Goal: Information Seeking & Learning: Find specific page/section

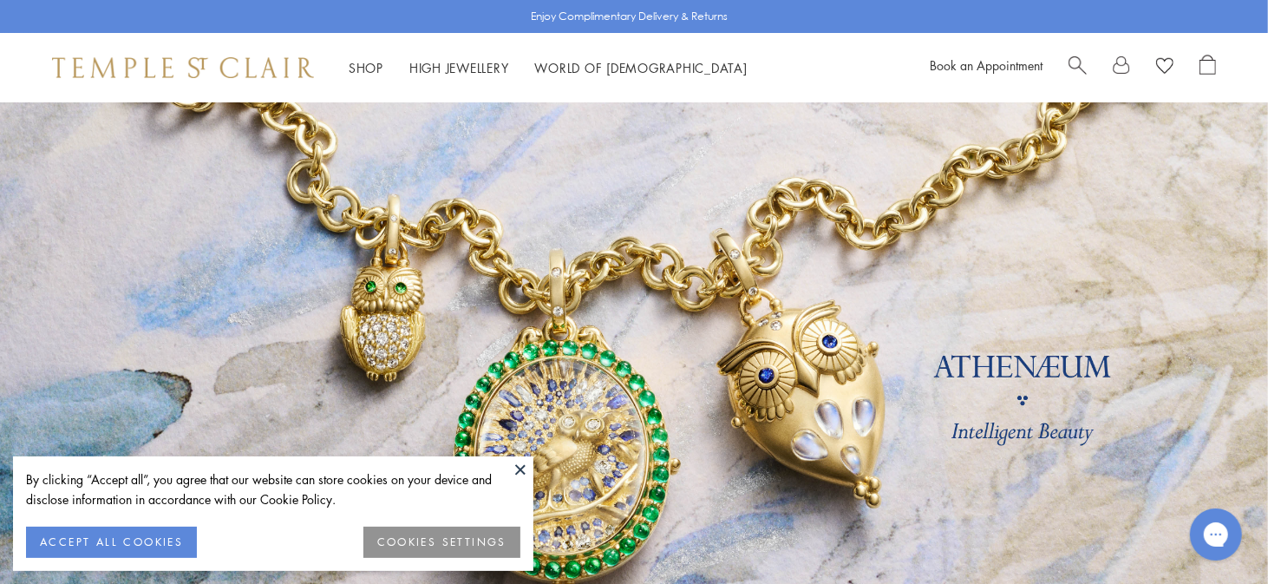
click at [519, 467] on button at bounding box center [520, 469] width 26 height 26
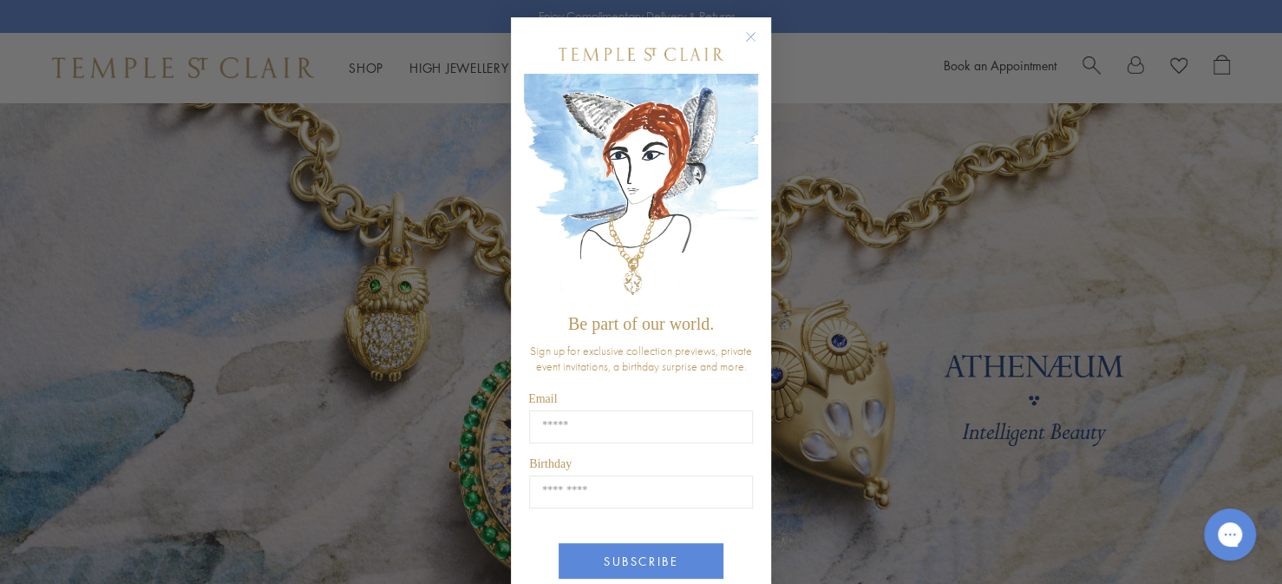
click at [741, 40] on circle "Close dialog" at bounding box center [751, 37] width 21 height 21
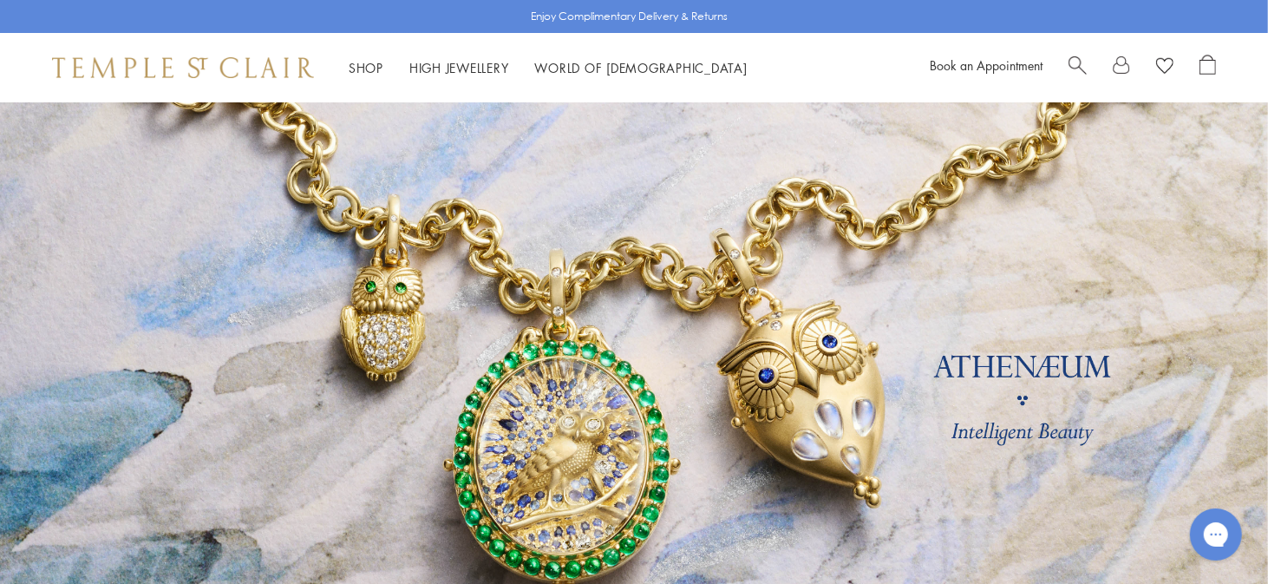
click at [1081, 72] on link "Search" at bounding box center [1077, 68] width 18 height 26
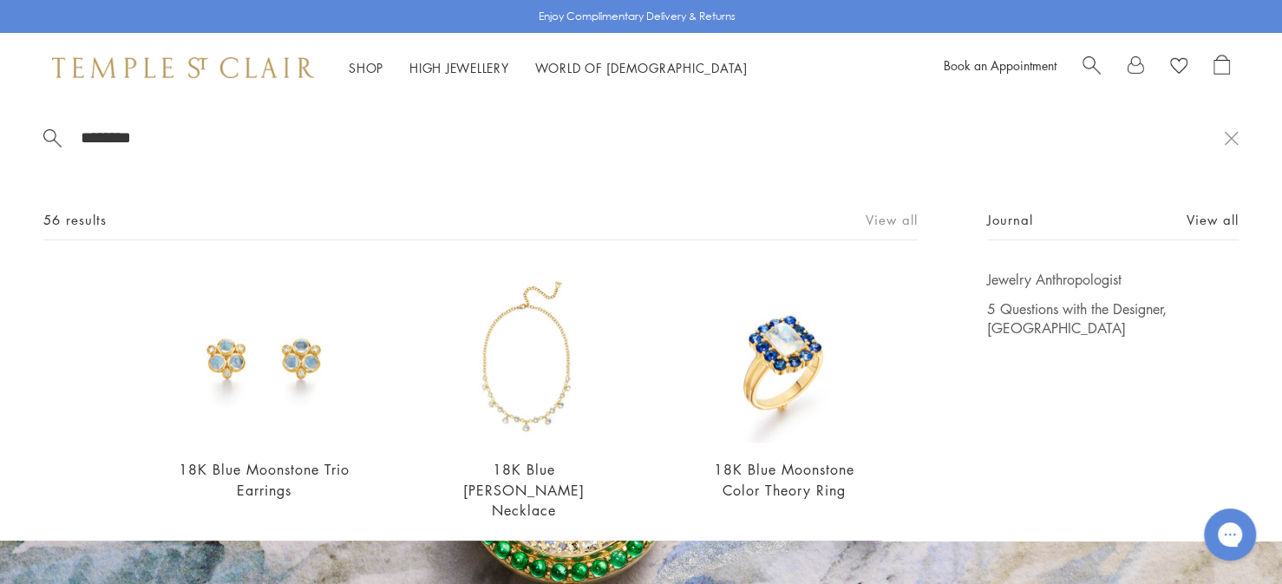
type input "********"
click at [896, 219] on link "View all" at bounding box center [891, 219] width 52 height 19
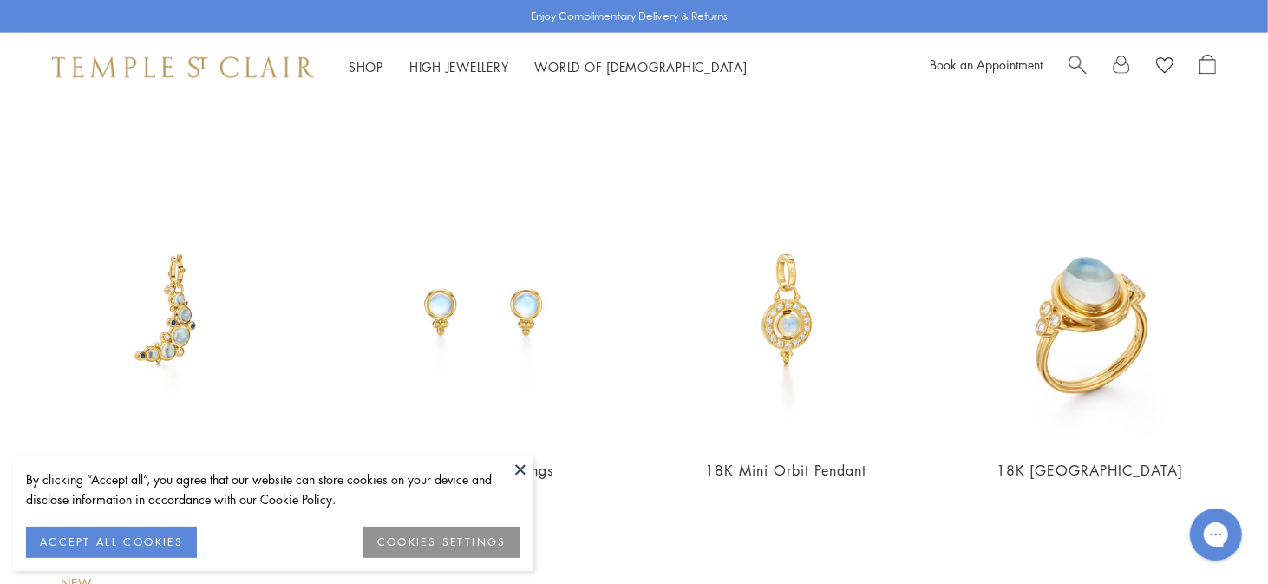
scroll to position [1821, 0]
